Goal: Answer question/provide support

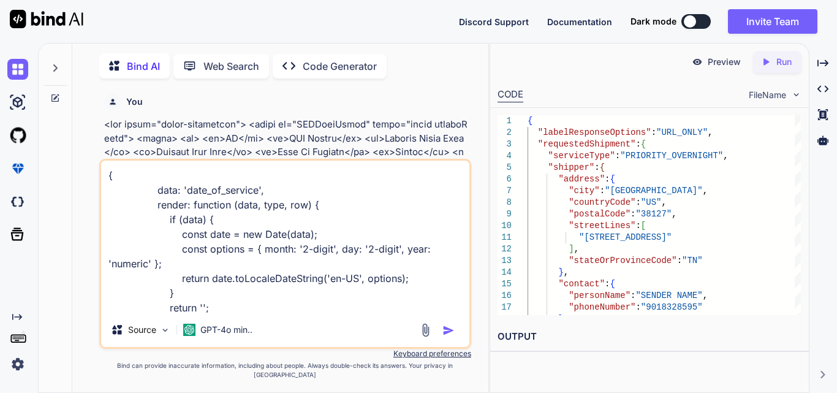
scroll to position [31, 0]
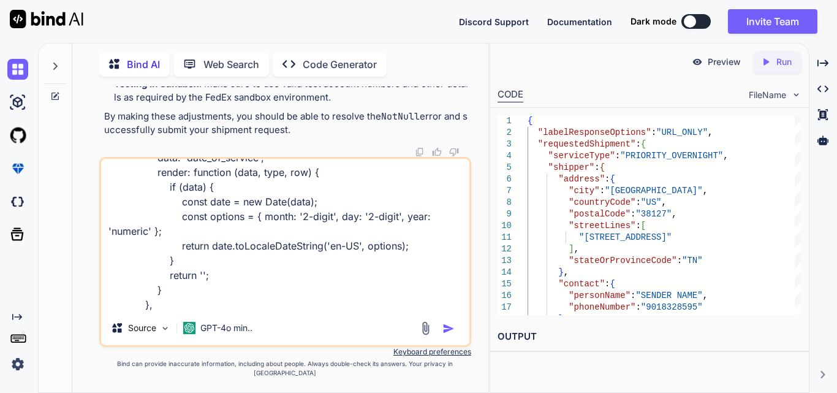
type textarea "x"
type textarea "{ data: 'date_of_service', render: function (data, type, row) { if (data) { con…"
type textarea "x"
type textarea "{ data: 'date_of_service', render: function (data, type, row) { if (data) { con…"
type textarea "x"
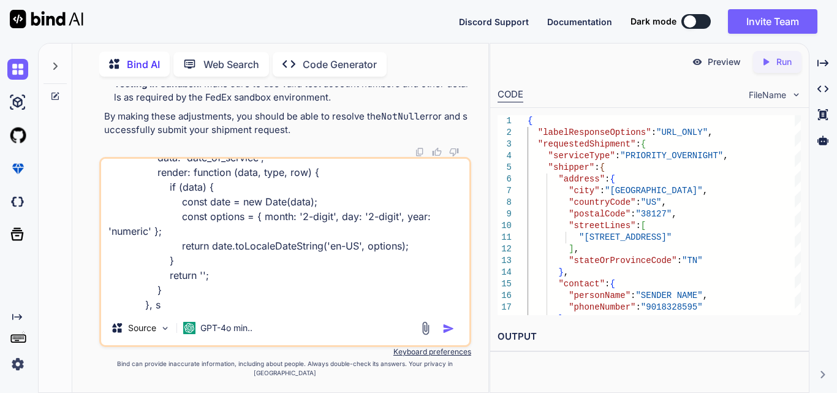
type textarea "{ data: 'date_of_service', render: function (data, type, row) { if (data) { con…"
type textarea "x"
type textarea "{ data: 'date_of_service', render: function (data, type, row) { if (data) { con…"
type textarea "x"
type textarea "{ data: 'date_of_service', render: function (data, type, row) { if (data) { con…"
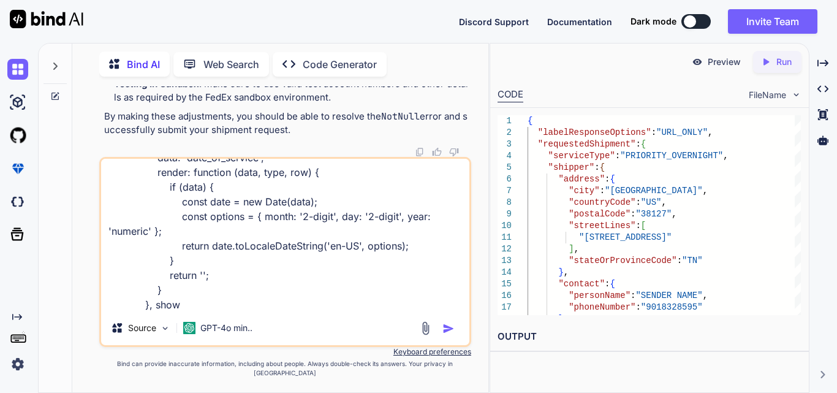
type textarea "x"
type textarea "{ data: 'date_of_service', render: function (data, type, row) { if (data) { con…"
type textarea "x"
type textarea "{ data: 'date_of_service', render: function (data, type, row) { if (data) { con…"
type textarea "x"
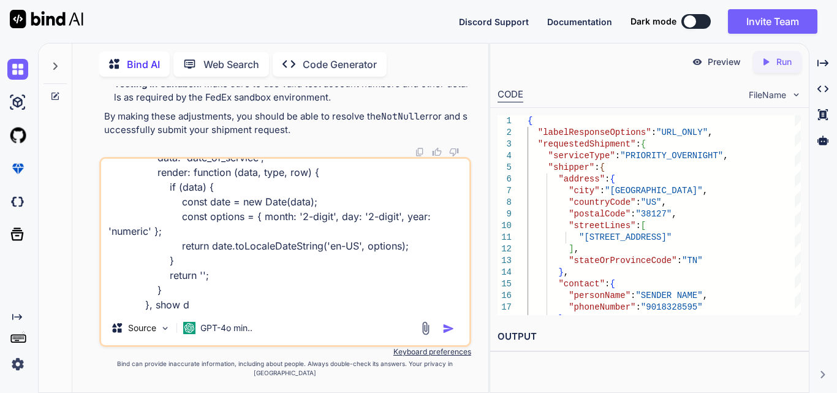
type textarea "{ data: 'date_of_service', render: function (data, type, row) { if (data) { con…"
type textarea "x"
type textarea "{ data: 'date_of_service', render: function (data, type, row) { if (data) { con…"
type textarea "x"
type textarea "{ data: 'date_of_service', render: function (data, type, row) { if (data) { con…"
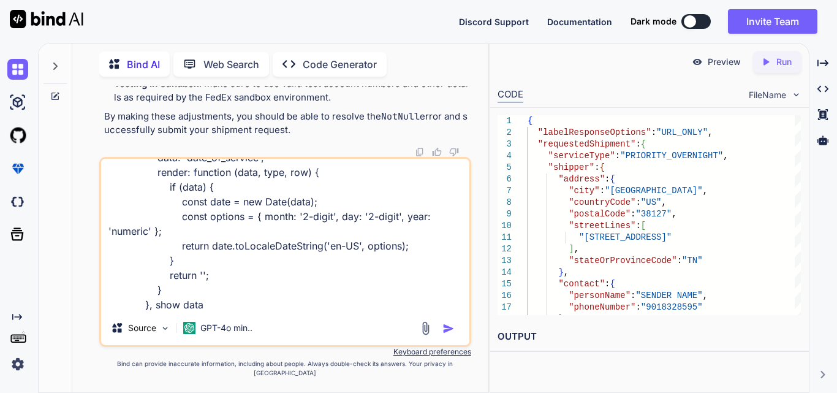
type textarea "x"
type textarea "{ data: 'date_of_service', render: function (data, type, row) { if (data) { con…"
type textarea "x"
type textarea "{ data: 'date_of_service', render: function (data, type, row) { if (data) { con…"
type textarea "x"
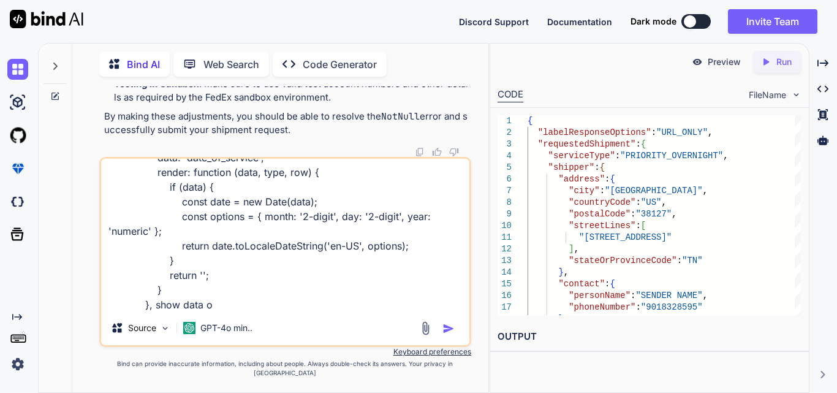
type textarea "{ data: 'date_of_service', render: function (data, type, row) { if (data) { con…"
type textarea "x"
type textarea "{ data: 'date_of_service', render: function (data, type, row) { if (data) { con…"
type textarea "x"
type textarea "{ data: 'date_of_service', render: function (data, type, row) { if (data) { con…"
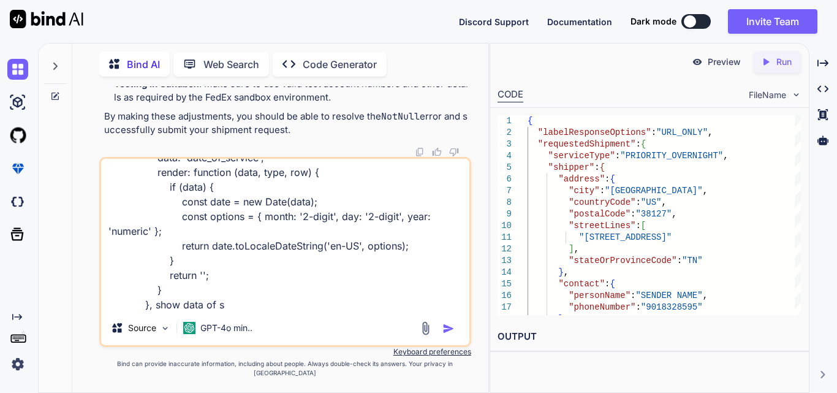
type textarea "x"
type textarea "{ data: 'date_of_service', render: function (data, type, row) { if (data) { con…"
type textarea "x"
type textarea "{ data: 'date_of_service', render: function (data, type, row) { if (data) { con…"
type textarea "x"
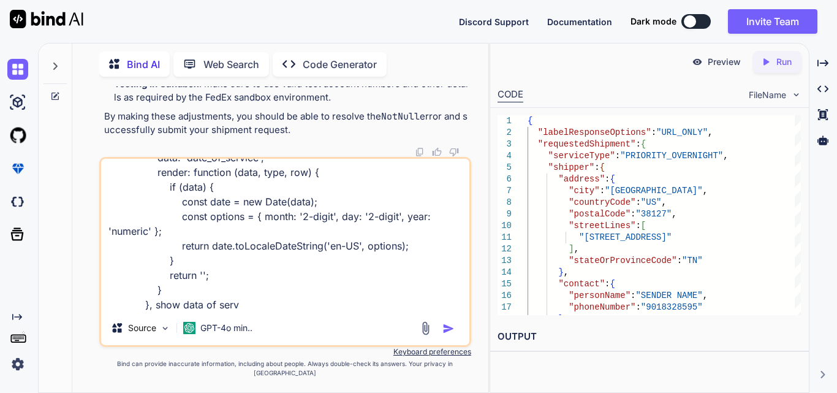
type textarea "{ data: 'date_of_service', render: function (data, type, row) { if (data) { con…"
type textarea "x"
type textarea "{ data: 'date_of_service', render: function (data, type, row) { if (data) { con…"
type textarea "x"
type textarea "{ data: 'date_of_service', render: function (data, type, row) { if (data) { con…"
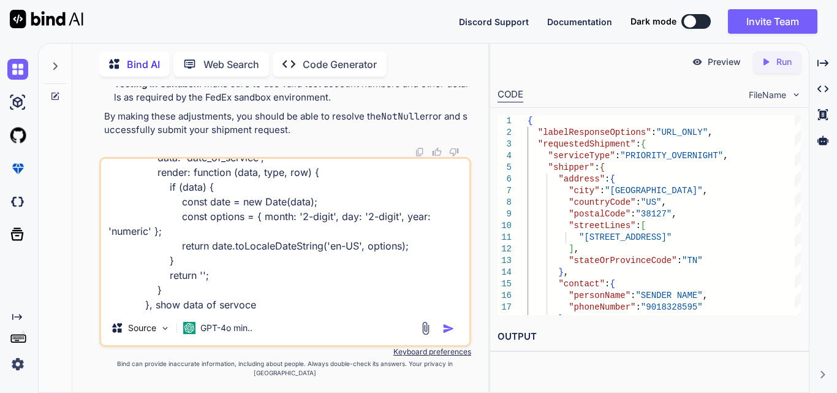
type textarea "x"
type textarea "{ data: 'date_of_service', render: function (data, type, row) { if (data) { con…"
type textarea "x"
type textarea "{ data: 'date_of_service', render: function (data, type, row) { if (data) { con…"
type textarea "x"
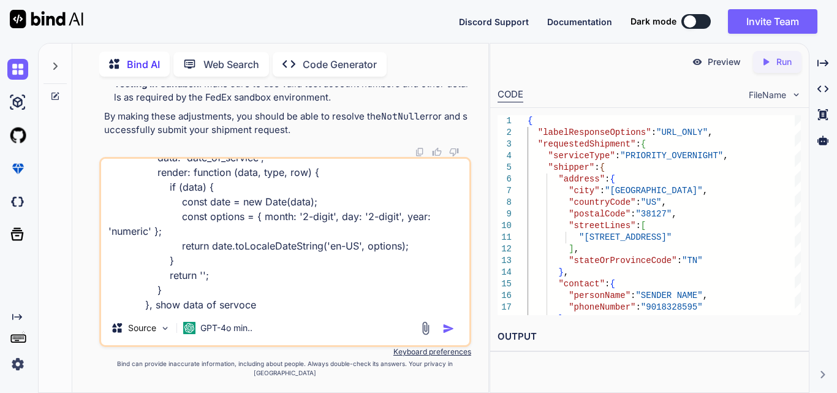
type textarea "{ data: 'date_of_service', render: function (data, type, row) { if (data) { con…"
type textarea "x"
type textarea "{ data: 'date_of_service', render: function (data, type, row) { if (data) { con…"
type textarea "x"
type textarea "{ data: 'date_of_service', render: function (data, type, row) { if (data) { con…"
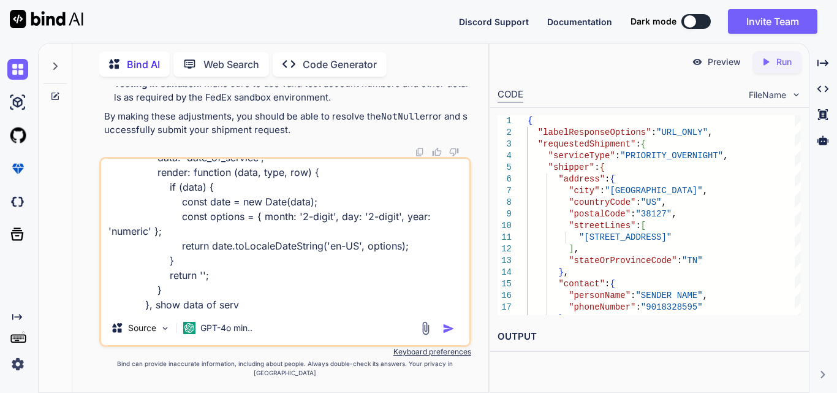
type textarea "x"
type textarea "{ data: 'date_of_service', render: function (data, type, row) { if (data) { con…"
type textarea "x"
type textarea "{ data: 'date_of_service', render: function (data, type, row) { if (data) { con…"
type textarea "x"
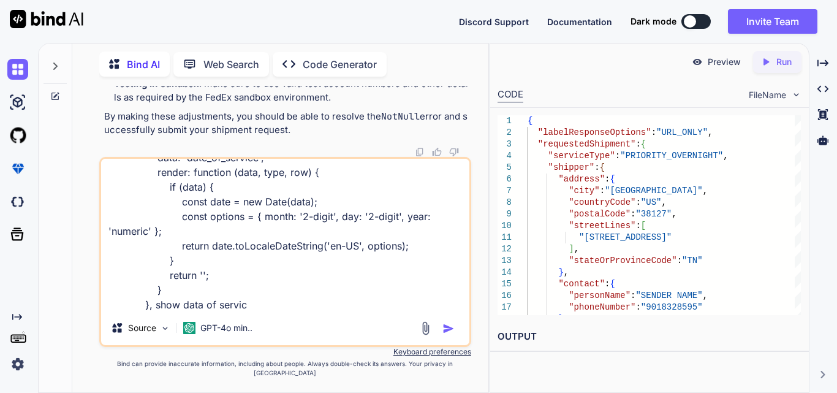
type textarea "{ data: 'date_of_service', render: function (data, type, row) { if (data) { con…"
type textarea "x"
type textarea "{ data: 'date_of_service', render: function (data, type, row) { if (data) { con…"
type textarea "x"
type textarea "{ data: 'date_of_service', render: function (data, type, row) { if (data) { con…"
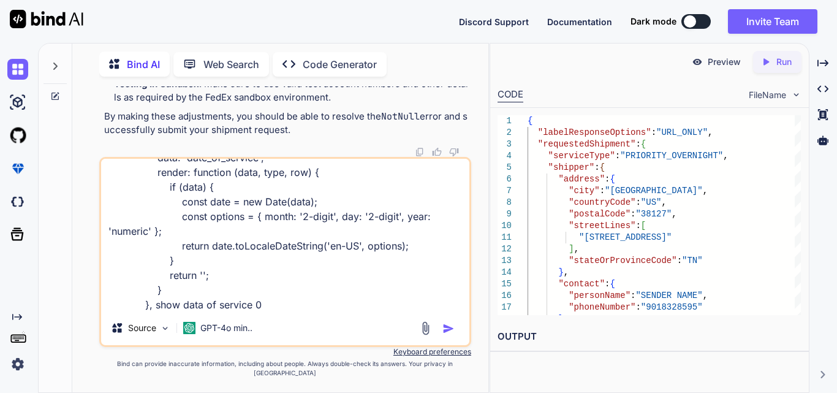
type textarea "x"
type textarea "{ data: 'date_of_service', render: function (data, type, row) { if (data) { con…"
type textarea "x"
type textarea "{ data: 'date_of_service', render: function (data, type, row) { if (data) { con…"
type textarea "x"
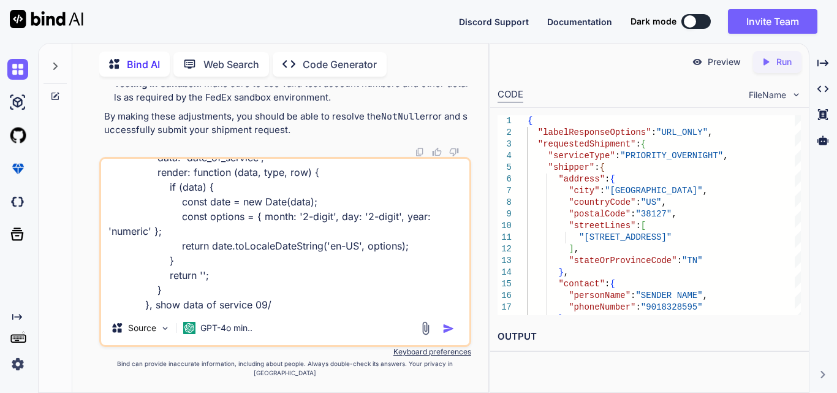
type textarea "{ data: 'date_of_service', render: function (data, type, row) { if (data) { con…"
type textarea "x"
type textarea "{ data: 'date_of_service', render: function (data, type, row) { if (data) { con…"
type textarea "x"
type textarea "{ data: 'date_of_service', render: function (data, type, row) { if (data) { con…"
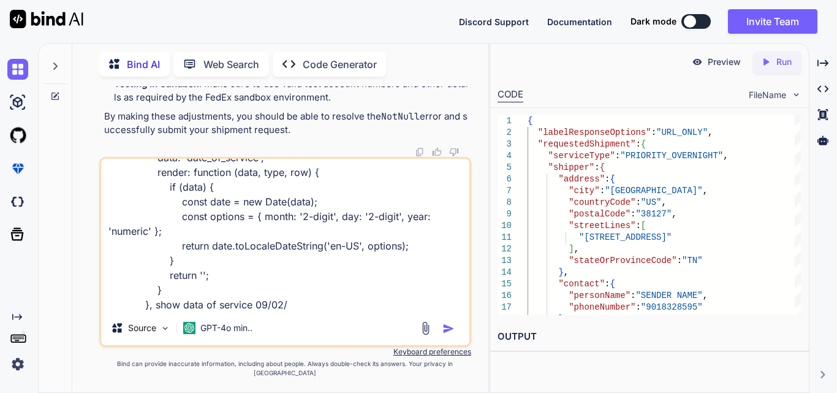
type textarea "x"
type textarea "{ data: 'date_of_service', render: function (data, type, row) { if (data) { con…"
type textarea "x"
type textarea "{ data: 'date_of_service', render: function (data, type, row) { if (data) { con…"
type textarea "x"
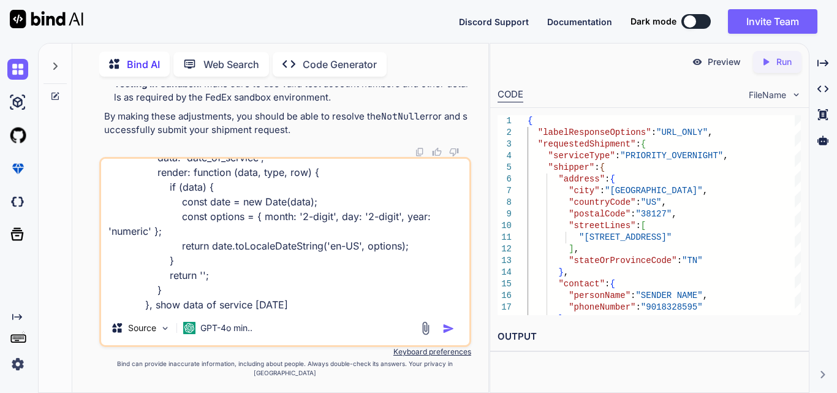
type textarea "{ data: 'date_of_service', render: function (data, type, row) { if (data) { con…"
type textarea "x"
type textarea "{ data: 'date_of_service', render: function (data, type, row) { if (data) { con…"
type textarea "x"
type textarea "{ data: 'date_of_service', render: function (data, type, row) { if (data) { con…"
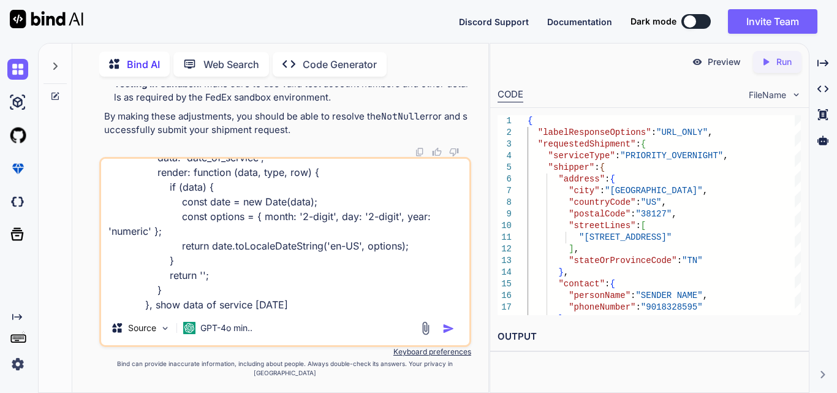
type textarea "x"
type textarea "{ data: 'date_of_service', render: function (data, type, row) { if (data) { con…"
type textarea "x"
type textarea "{ data: 'date_of_service', render: function (data, type, row) { if (data) { con…"
type textarea "x"
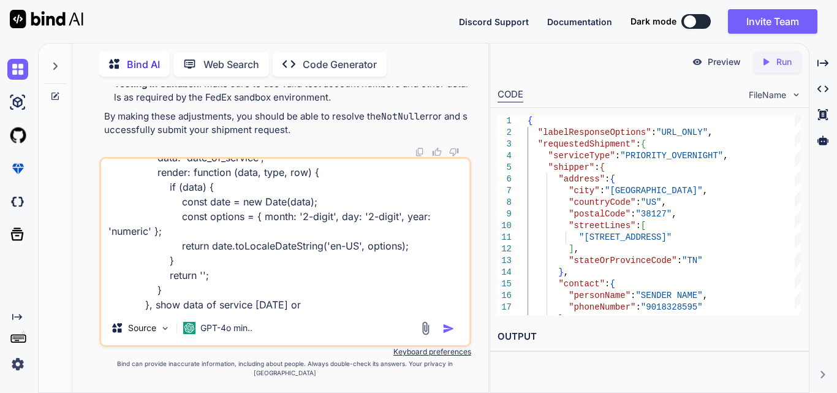
type textarea "{ data: 'date_of_service', render: function (data, type, row) { if (data) { con…"
type textarea "x"
type textarea "{ data: 'date_of_service', render: function (data, type, row) { if (data) { con…"
type textarea "x"
type textarea "{ data: 'date_of_service', render: function (data, type, row) { if (data) { con…"
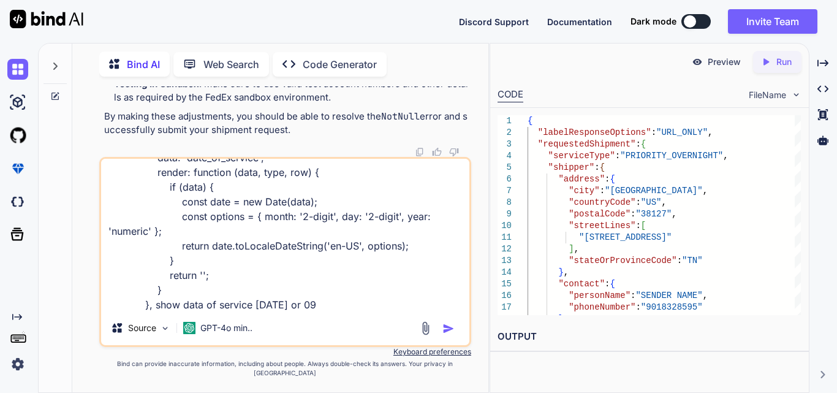
type textarea "x"
type textarea "{ data: 'date_of_service', render: function (data, type, row) { if (data) { con…"
type textarea "x"
type textarea "{ data: 'date_of_service', render: function (data, type, row) { if (data) { con…"
type textarea "x"
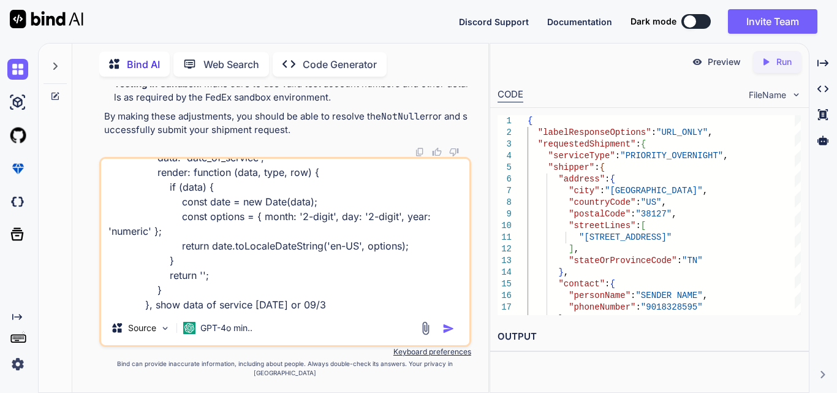
type textarea "{ data: 'date_of_service', render: function (data, type, row) { if (data) { con…"
type textarea "x"
type textarea "{ data: 'date_of_service', render: function (data, type, row) { if (data) { con…"
type textarea "x"
type textarea "{ data: 'date_of_service', render: function (data, type, row) { if (data) { con…"
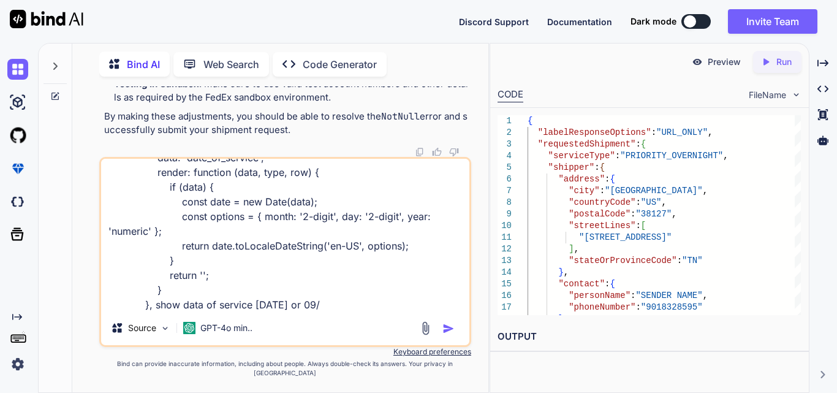
type textarea "x"
type textarea "{ data: 'date_of_service', render: function (data, type, row) { if (data) { con…"
type textarea "x"
type textarea "{ data: 'date_of_service', render: function (data, type, row) { if (data) { con…"
type textarea "x"
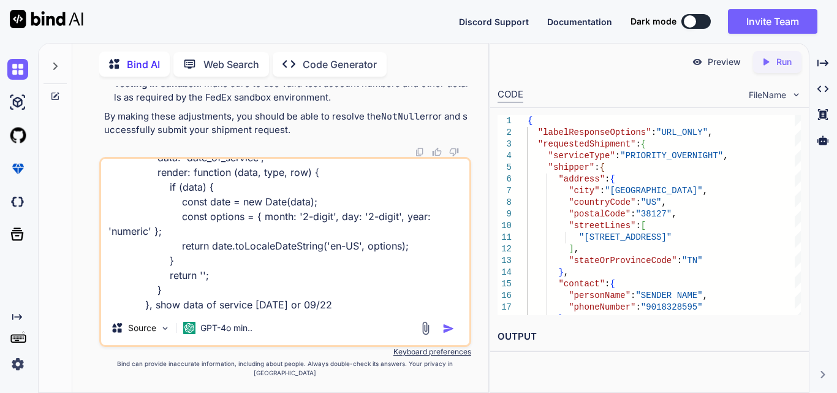
type textarea "{ data: 'date_of_service', render: function (data, type, row) { if (data) { con…"
type textarea "x"
type textarea "{ data: 'date_of_service', render: function (data, type, row) { if (data) { con…"
type textarea "x"
type textarea "{ data: 'date_of_service', render: function (data, type, row) { if (data) { con…"
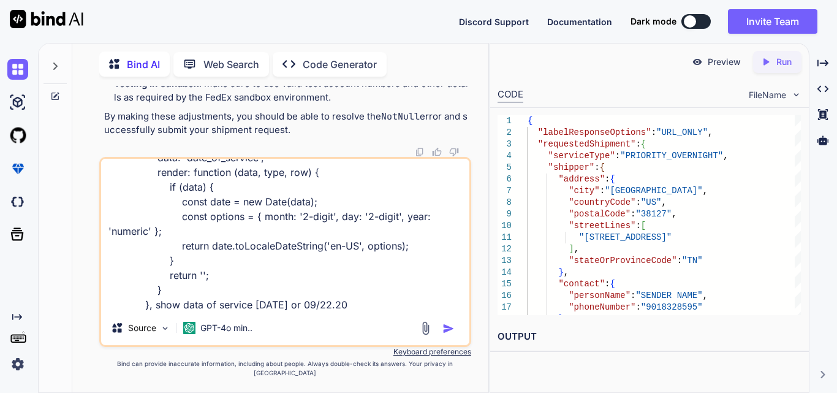
type textarea "x"
type textarea "{ data: 'date_of_service', render: function (data, type, row) { if (data) { con…"
type textarea "x"
type textarea "{ data: 'date_of_service', render: function (data, type, row) { if (data) { con…"
click at [449, 334] on img "button" at bounding box center [448, 328] width 12 height 12
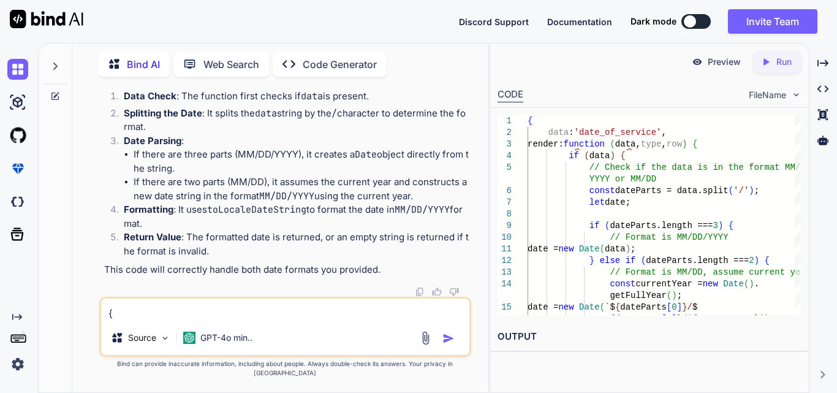
scroll to position [111390, 0]
drag, startPoint x: 129, startPoint y: 104, endPoint x: 205, endPoint y: 266, distance: 178.4
copy code "data : 'date_of_service' , render : function ( data, type, row ) { if (data) { …"
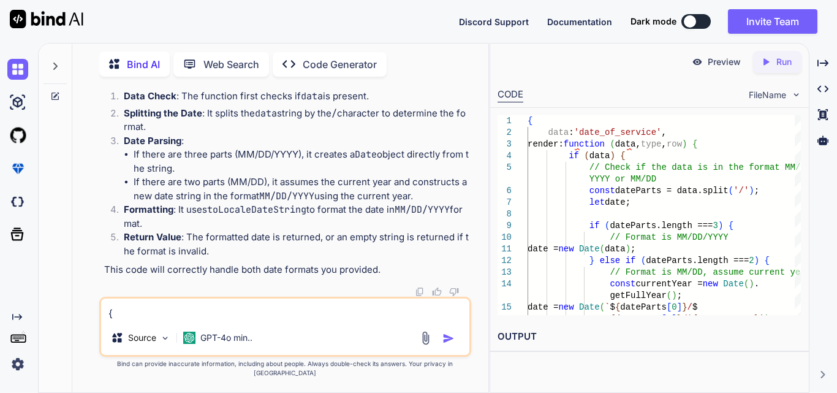
click at [142, 317] on textarea "{ data: 'date_of_service', render: function (data, type, row) { if (data) { con…" at bounding box center [285, 309] width 368 height 22
click at [191, 320] on textarea "{ data: 'date_of_service', render: function (data, type, row) { if (data) { con…" at bounding box center [285, 309] width 368 height 22
type textarea "another way"
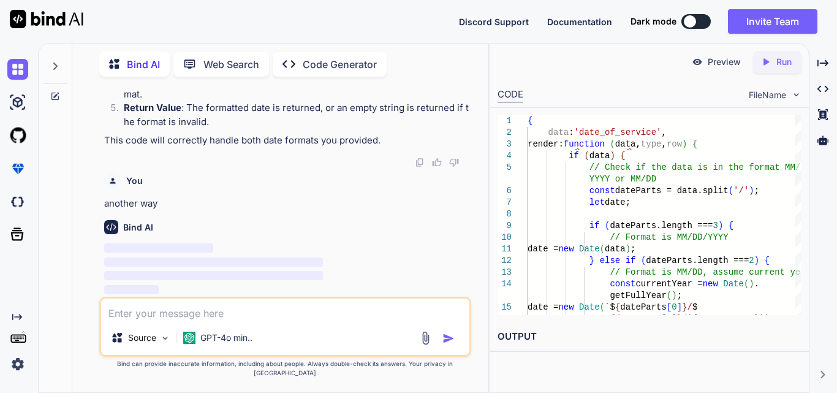
scroll to position [111739, 0]
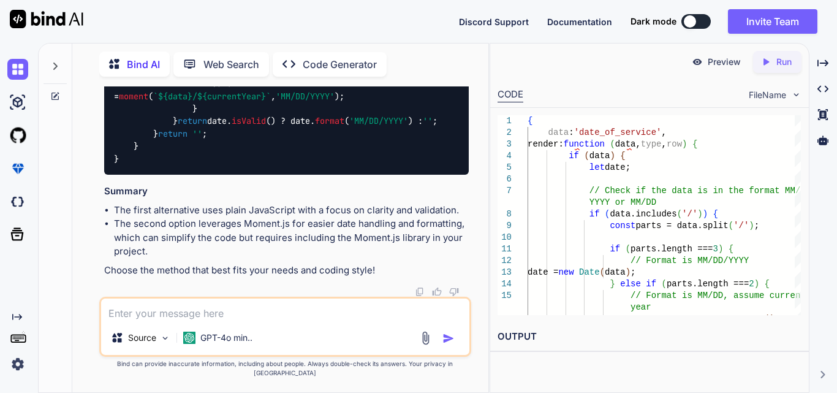
paste textarea "data.forEach(ivr => { const row = ` <tr> <td>${formatValue(ivr.ivr_id)}</td> <t…"
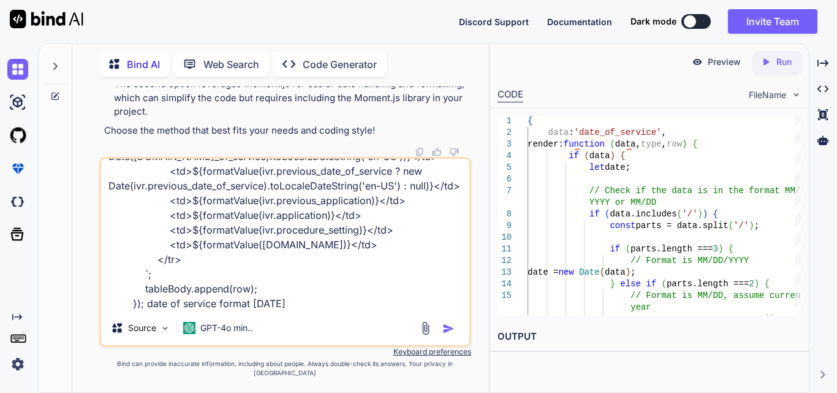
type textarea "data.forEach(ivr => { const row = ` <tr> <td>${formatValue(ivr.ivr_id)}</td> <t…"
click at [445, 334] on img "button" at bounding box center [448, 328] width 12 height 12
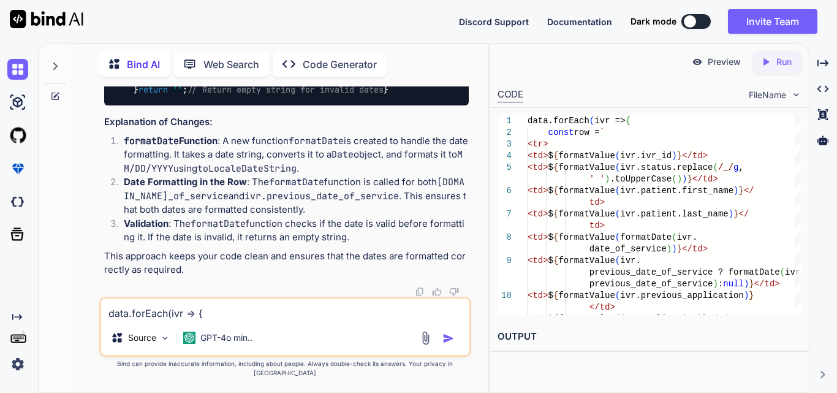
scroll to position [113463, 0]
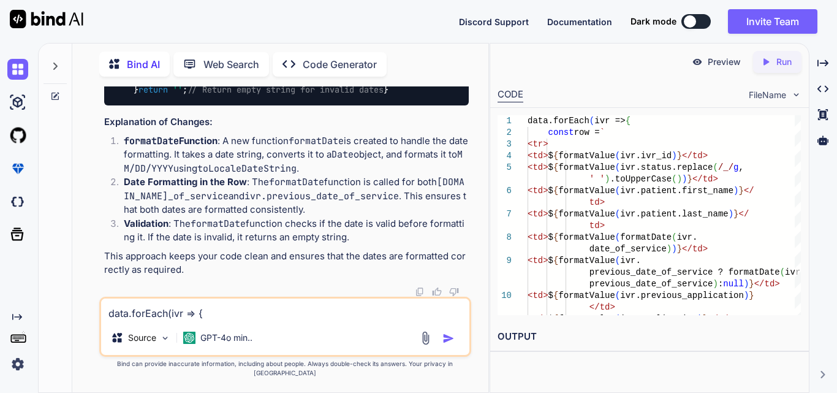
drag, startPoint x: 120, startPoint y: 187, endPoint x: 108, endPoint y: 108, distance: 79.9
copy code "// Function to format date to MM/DD/YYYY function formatDate ( dateString ) { c…"
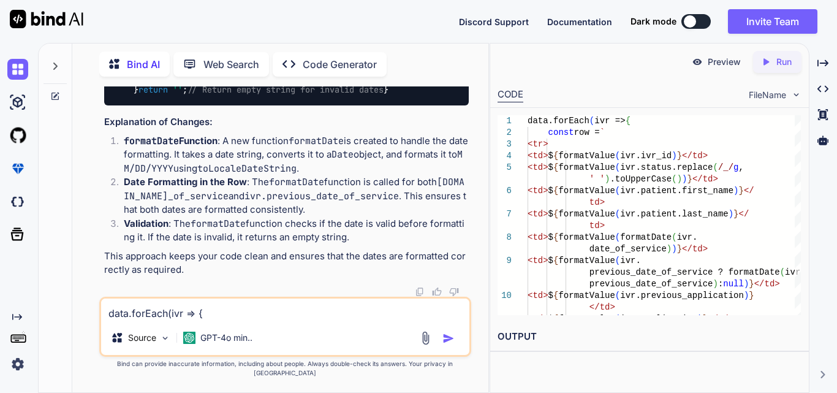
click at [255, 95] on span "// Return empty string for invalid dates" at bounding box center [285, 89] width 196 height 11
drag, startPoint x: 171, startPoint y: 154, endPoint x: 391, endPoint y: 168, distance: 220.3
copy span "<td> ${formatValue(ivr.previous_date_of_service ? formatDate(ivr.previous_date_…"
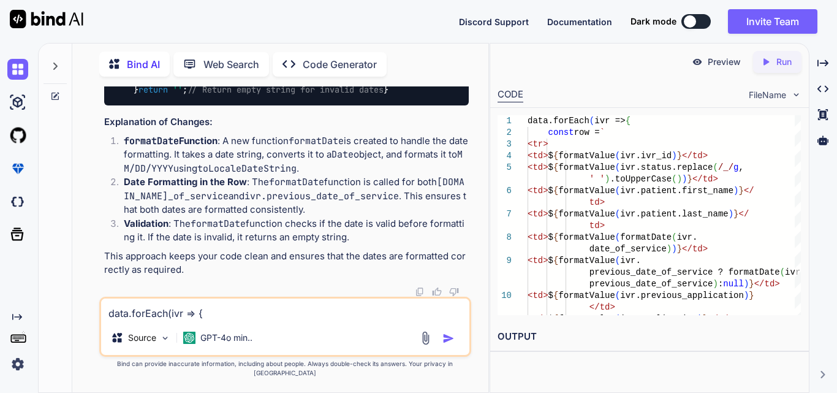
click at [170, 320] on textarea "data.forEach(ivr => { const row = ` <tr> <td>${formatValue(ivr.ivr_id)}</td> <t…" at bounding box center [285, 309] width 368 height 22
paste textarea "// Function to display IVR data in the modal function displayIVRModelData(data)…"
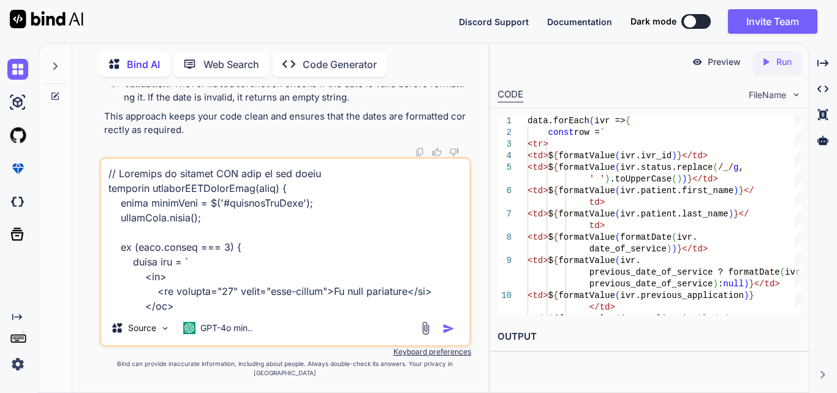
scroll to position [398, 0]
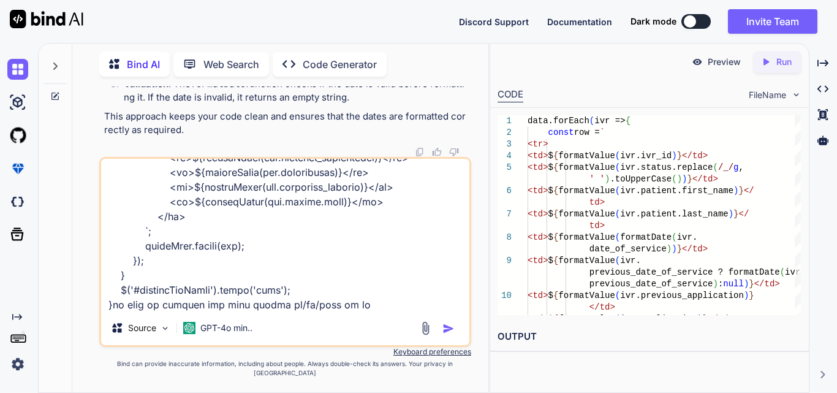
type textarea "// Function to display IVR data in the modal function displayIVRModelData(data)…"
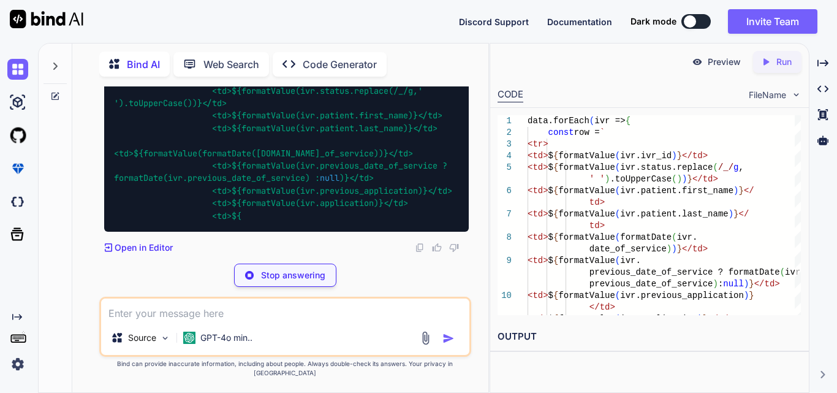
scroll to position [114540, 0]
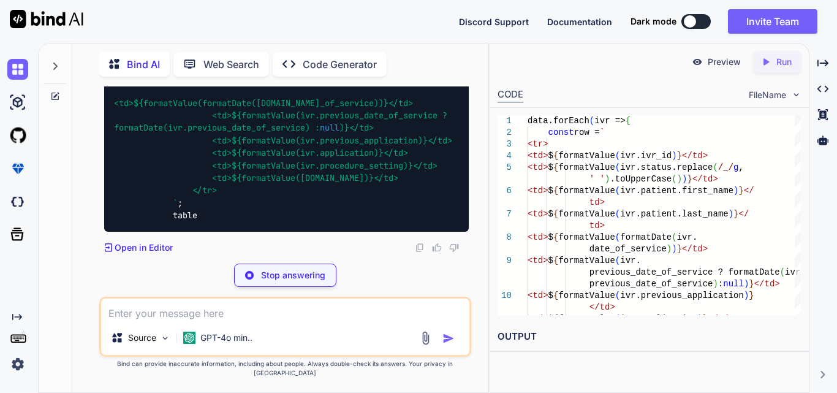
click at [157, 319] on textarea at bounding box center [285, 309] width 368 height 22
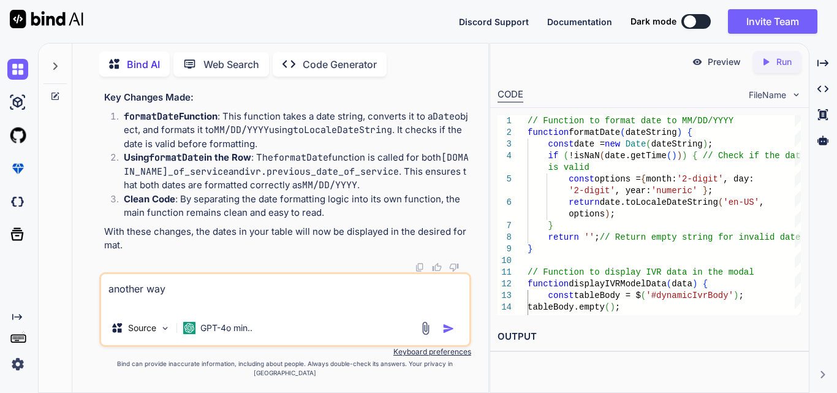
scroll to position [114940, 0]
type textarea "another way"
click at [447, 334] on img "button" at bounding box center [448, 328] width 12 height 12
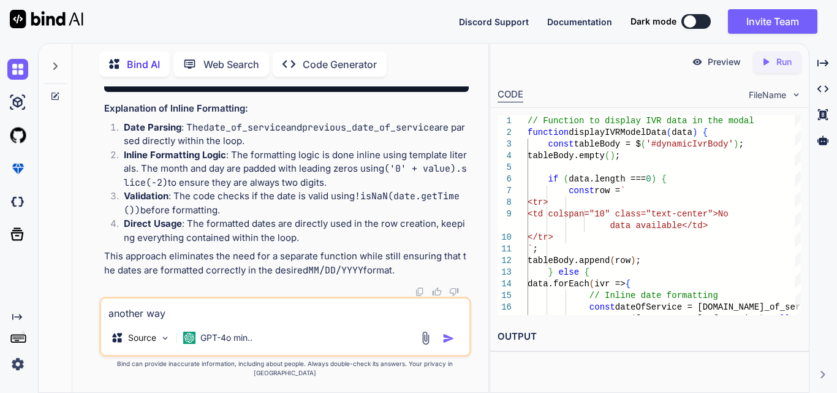
scroll to position [116030, 0]
drag, startPoint x: 234, startPoint y: 165, endPoint x: 345, endPoint y: 194, distance: 114.4
click at [345, 190] on p "Inline Formatting Logic : The formatting logic is done inline using template li…" at bounding box center [296, 169] width 345 height 42
click at [345, 187] on p "Inline Formatting Logic : The formatting logic is done inline using template li…" at bounding box center [296, 169] width 345 height 42
